Goal: Navigation & Orientation: Understand site structure

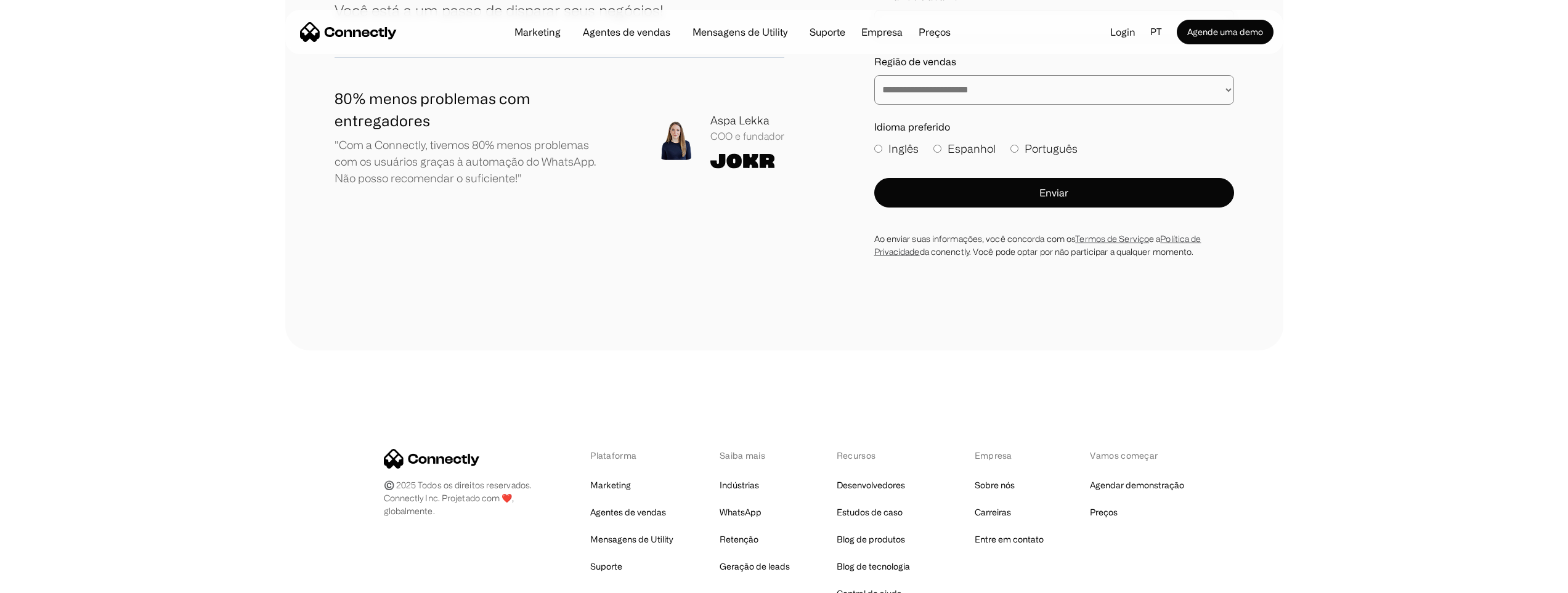
scroll to position [7271, 0]
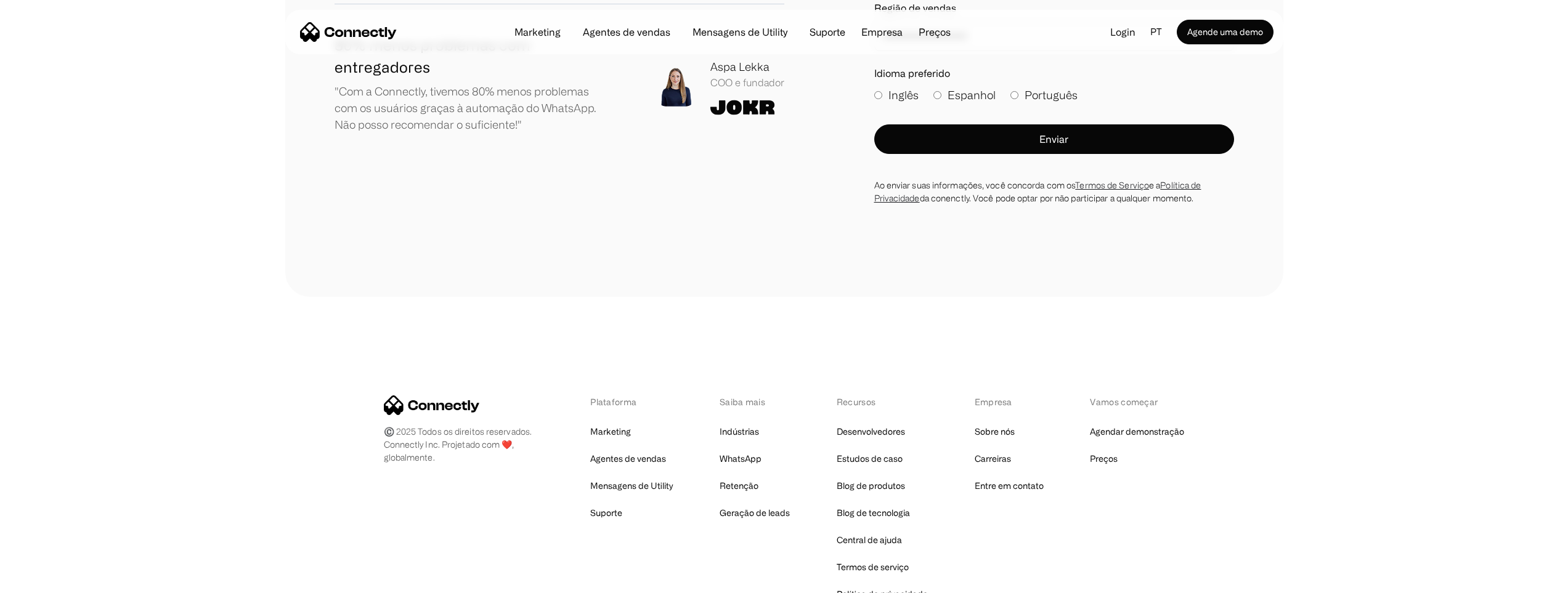
drag, startPoint x: 408, startPoint y: 349, endPoint x: 438, endPoint y: 349, distance: 30.0
click at [438, 396] on div "Plataforma Marketing Agentes de vendas Mensagens de Utility Suporte Saiba mais …" at bounding box center [784, 499] width 801 height 207
click at [509, 396] on div "Plataforma Marketing Agentes de vendas Mensagens de Utility Suporte Saiba mais …" at bounding box center [784, 499] width 801 height 207
drag, startPoint x: 386, startPoint y: 348, endPoint x: 421, endPoint y: 350, distance: 35.1
click at [416, 396] on div "Plataforma Marketing Agentes de vendas Mensagens de Utility Suporte Saiba mais …" at bounding box center [784, 499] width 801 height 207
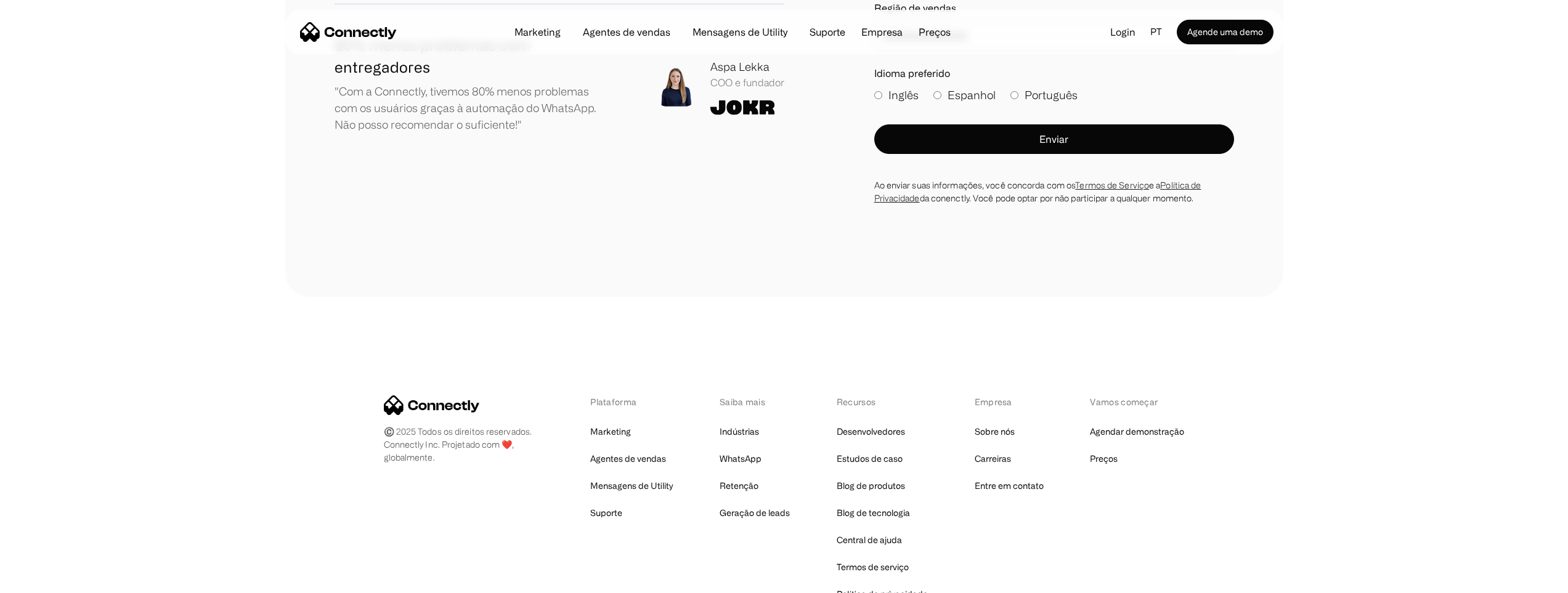
drag, startPoint x: 427, startPoint y: 339, endPoint x: 451, endPoint y: 337, distance: 24.1
click at [450, 396] on div "Plataforma Marketing Agentes de vendas Mensagens de Utility Suporte Saiba mais …" at bounding box center [784, 499] width 801 height 207
drag, startPoint x: 497, startPoint y: 335, endPoint x: 518, endPoint y: 333, distance: 21.1
click at [517, 396] on div "Plataforma Marketing Agentes de vendas Mensagens de Utility Suporte Saiba mais …" at bounding box center [784, 499] width 801 height 207
click at [510, 412] on div "Plataforma Marketing Agentes de vendas Mensagens de Utility Suporte Saiba mais …" at bounding box center [784, 499] width 801 height 207
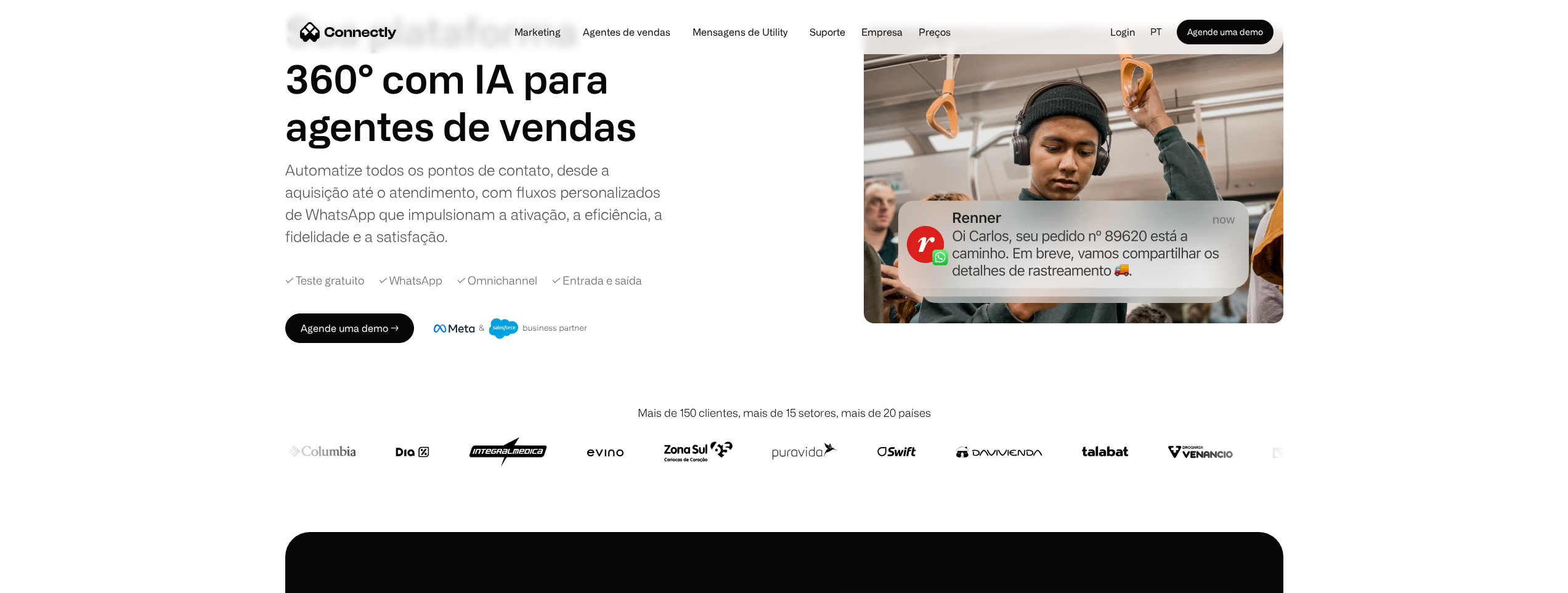
scroll to position [0, 0]
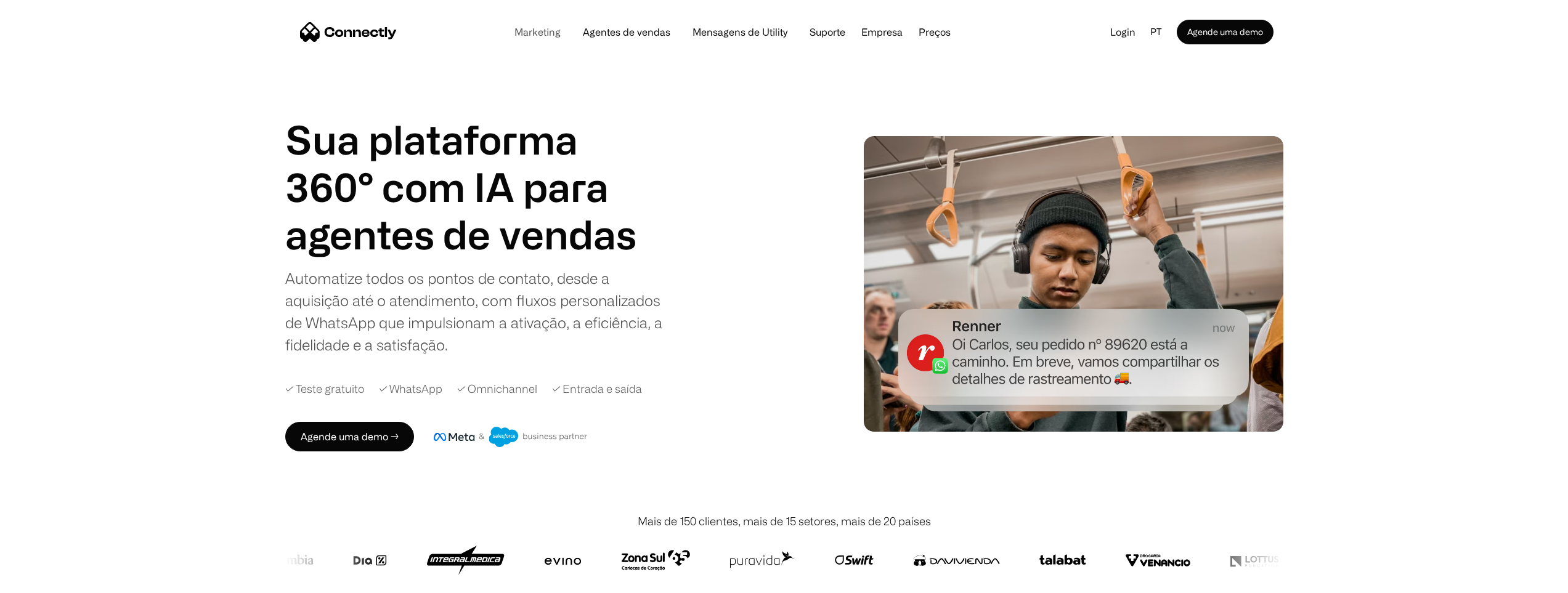
click at [538, 34] on link "Marketing" at bounding box center [537, 32] width 66 height 10
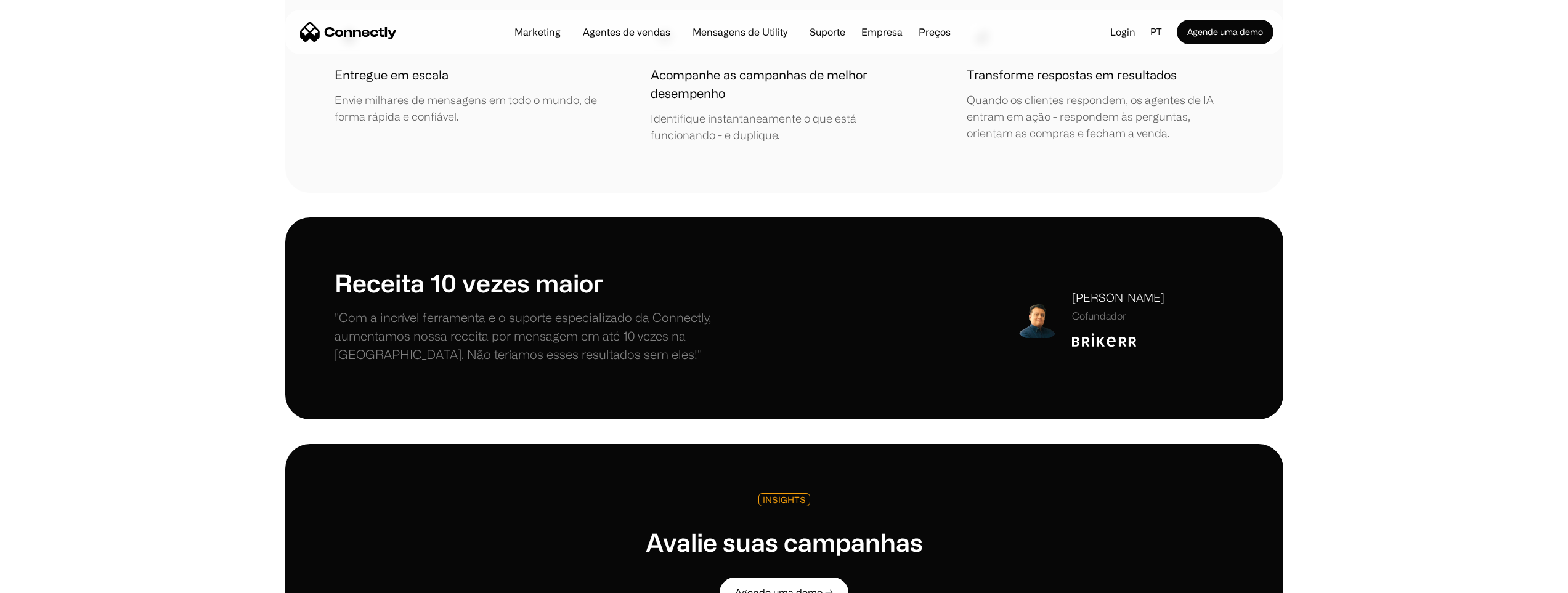
scroll to position [2956, 0]
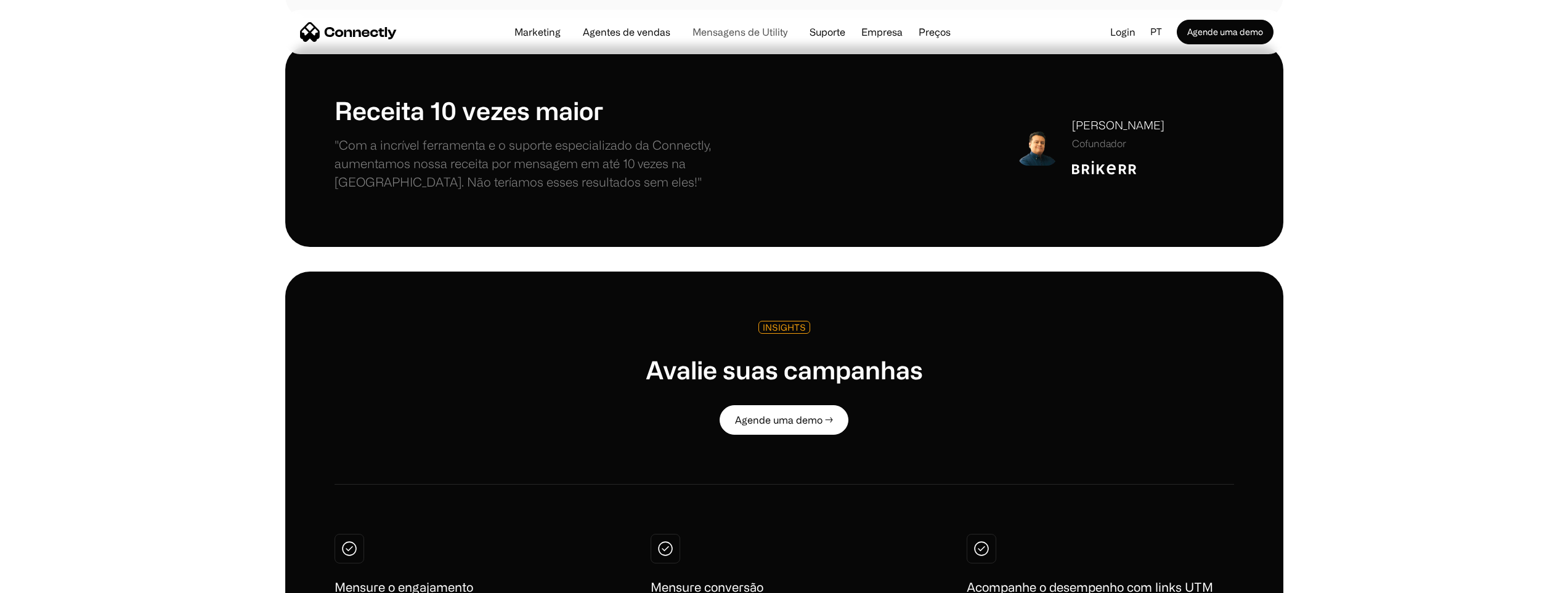
click at [740, 28] on link "Mensagens de Utility" at bounding box center [739, 32] width 115 height 10
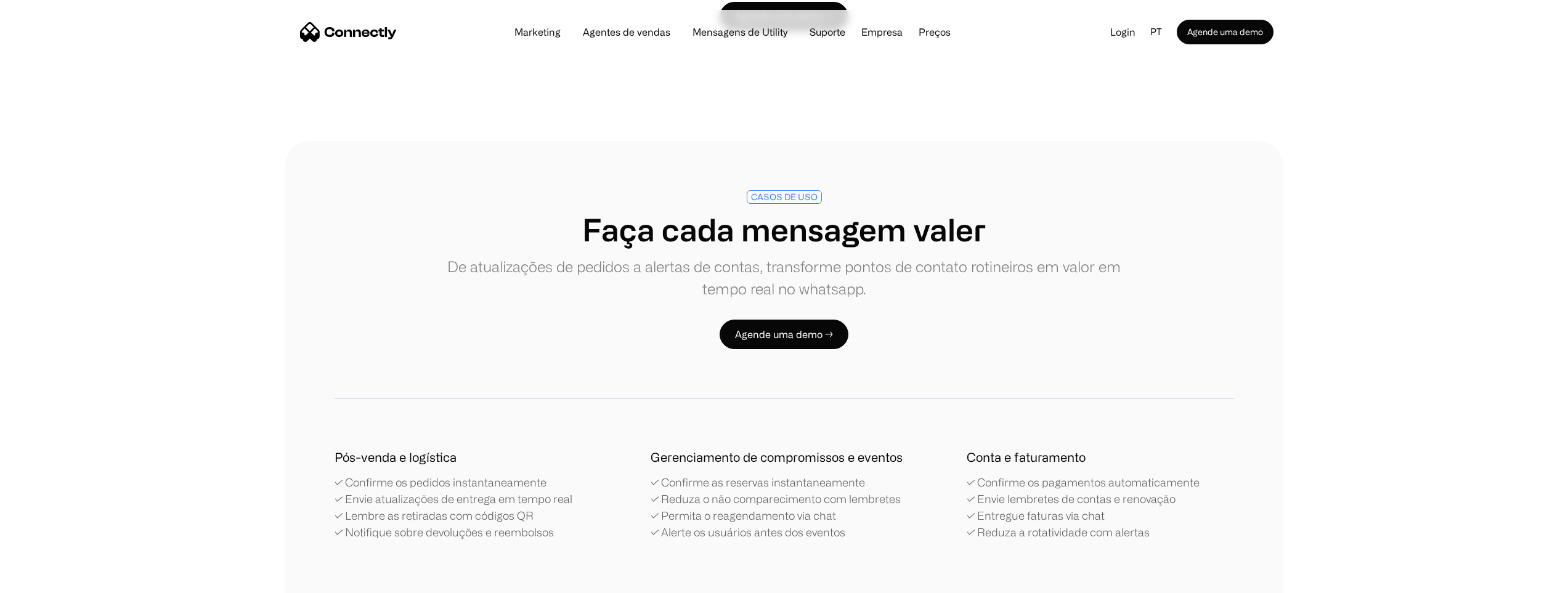
scroll to position [2032, 0]
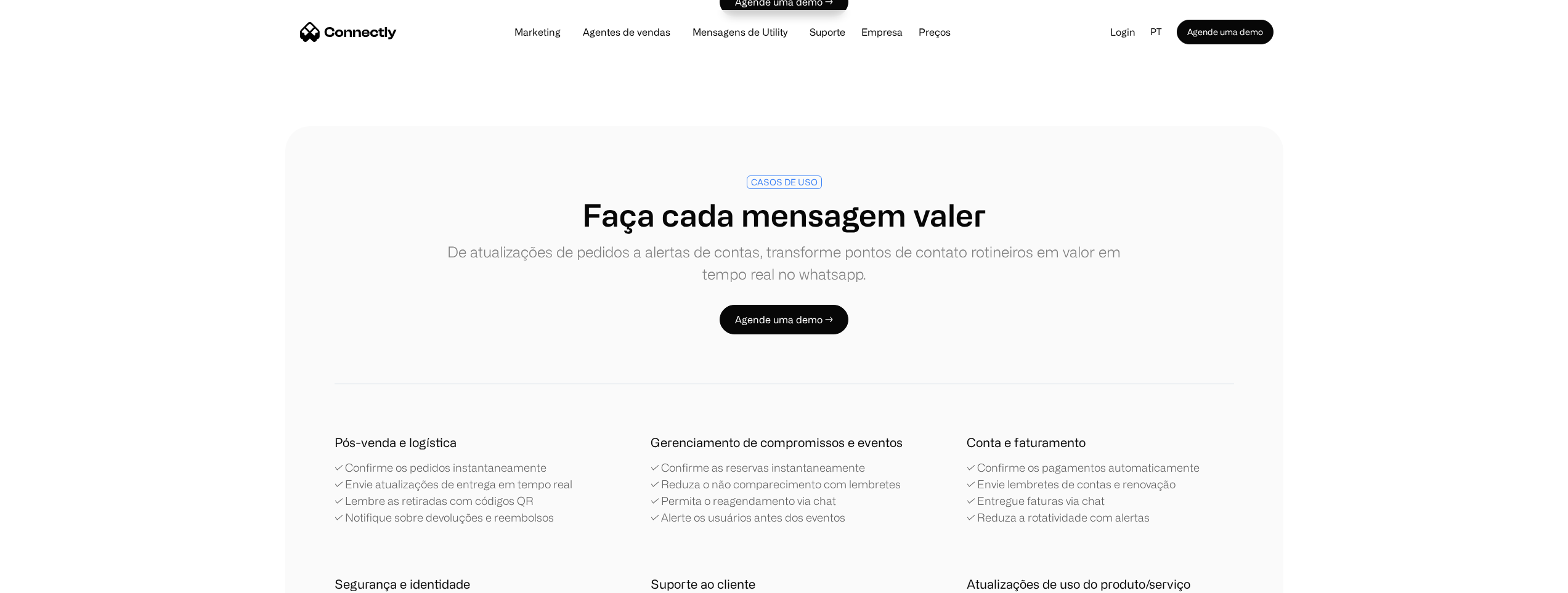
click at [723, 34] on link "Mensagens de Utility" at bounding box center [739, 32] width 115 height 10
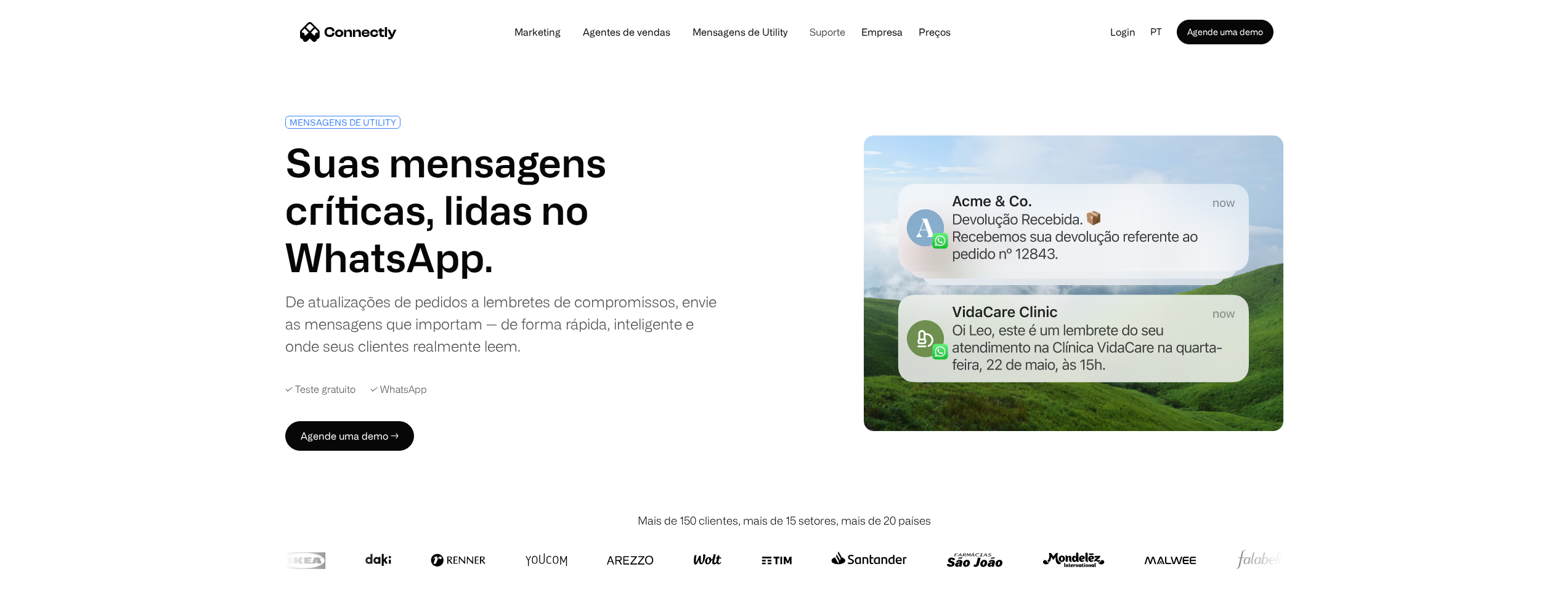
click at [822, 30] on link "Suporte" at bounding box center [828, 32] width 56 height 10
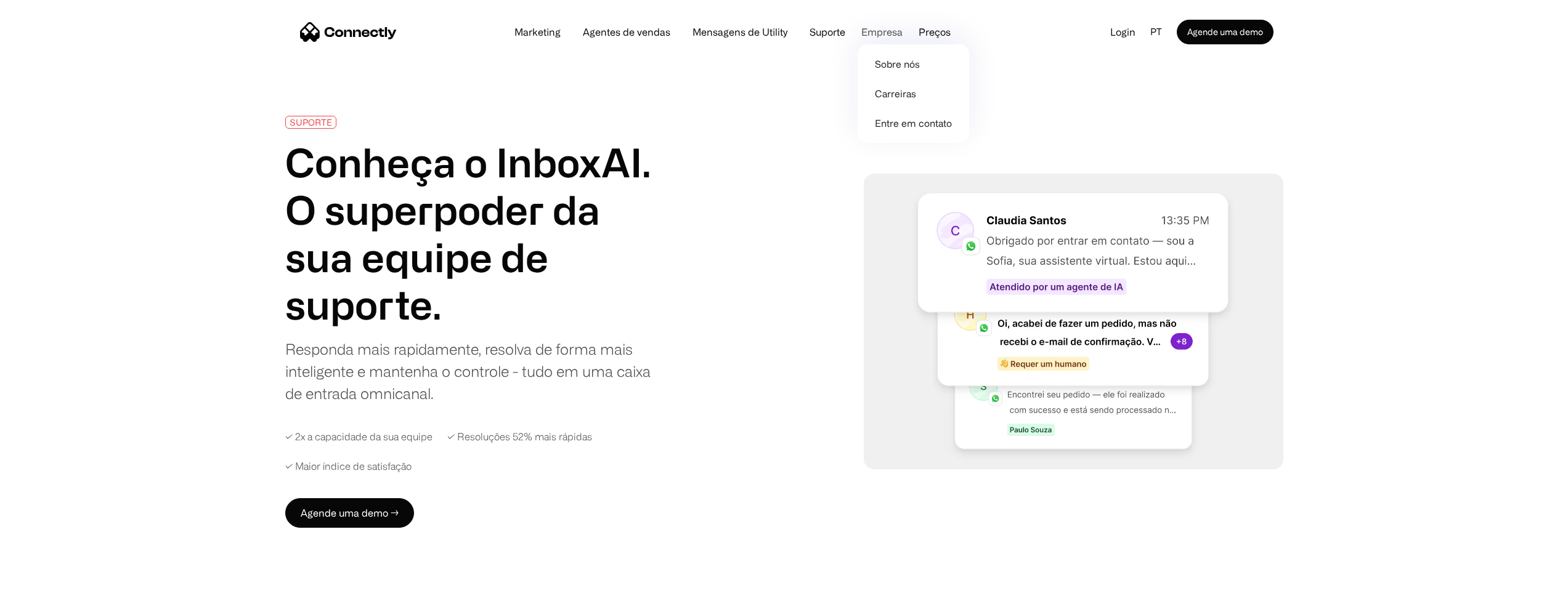
click at [883, 28] on div "Empresa" at bounding box center [882, 32] width 41 height 17
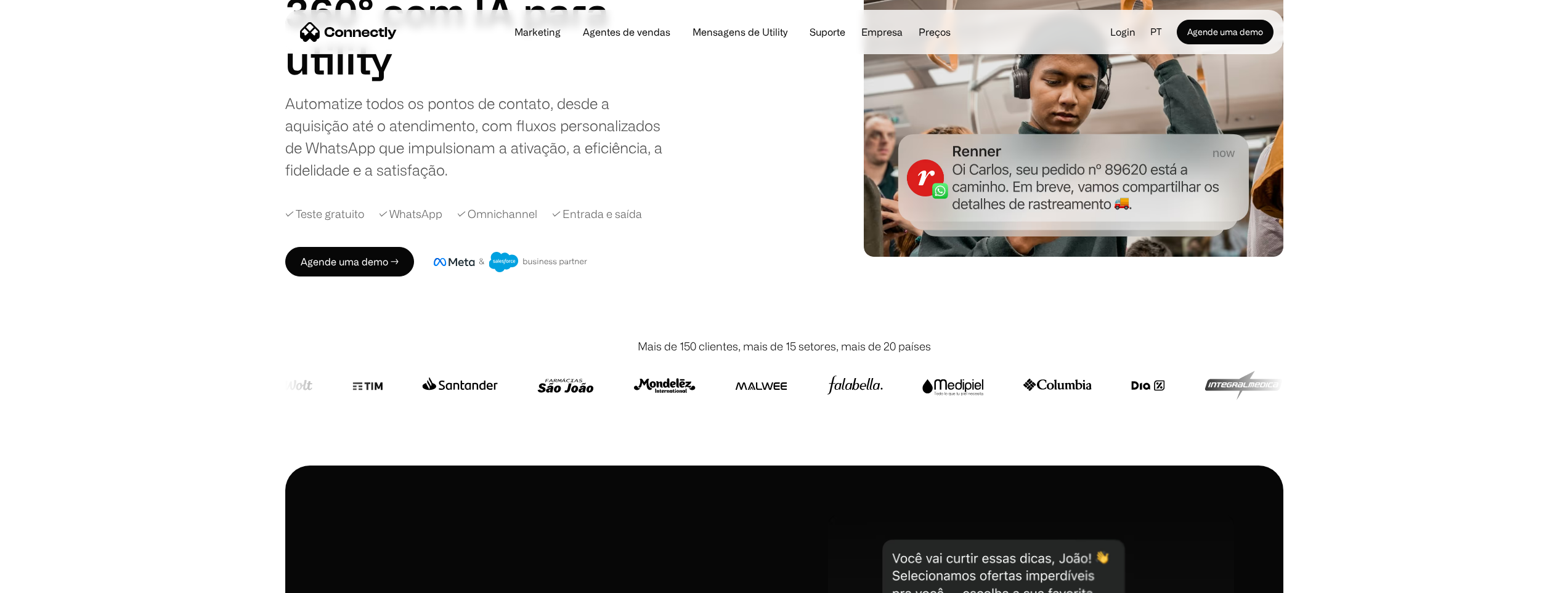
scroll to position [518, 0]
